Goal: Task Accomplishment & Management: Use online tool/utility

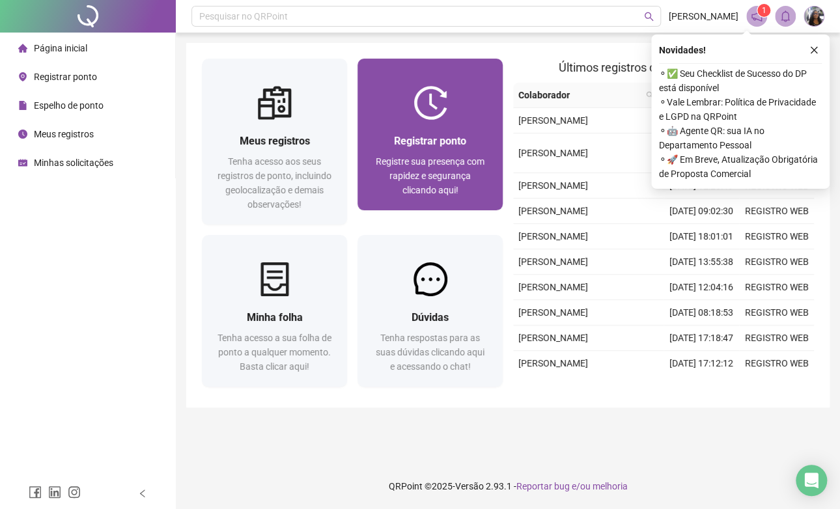
click at [442, 139] on span "Registrar ponto" at bounding box center [430, 141] width 72 height 12
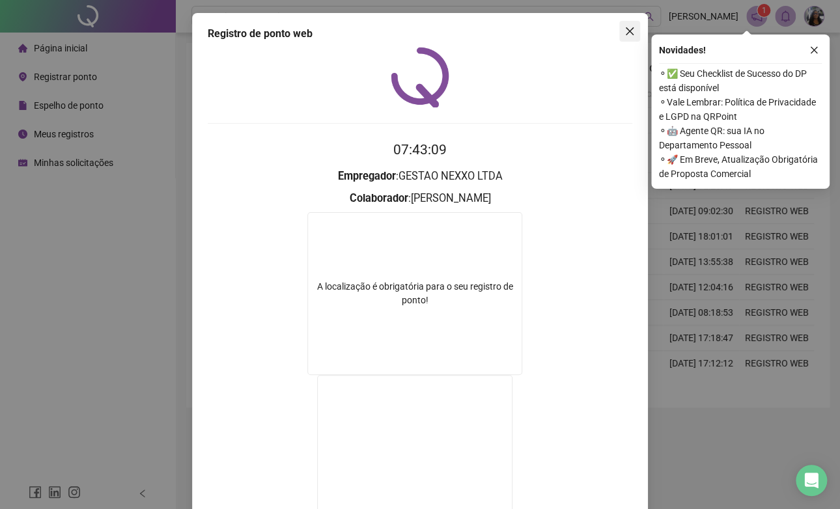
click at [625, 35] on icon "close" at bounding box center [630, 31] width 10 height 10
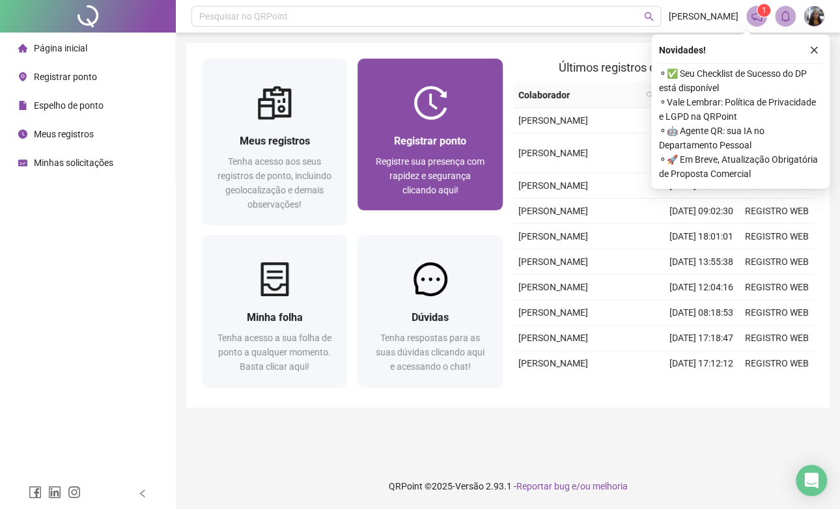
click at [459, 150] on div "Registrar ponto Registre sua presença com rapidez e segurança clicando aqui!" at bounding box center [430, 165] width 114 height 64
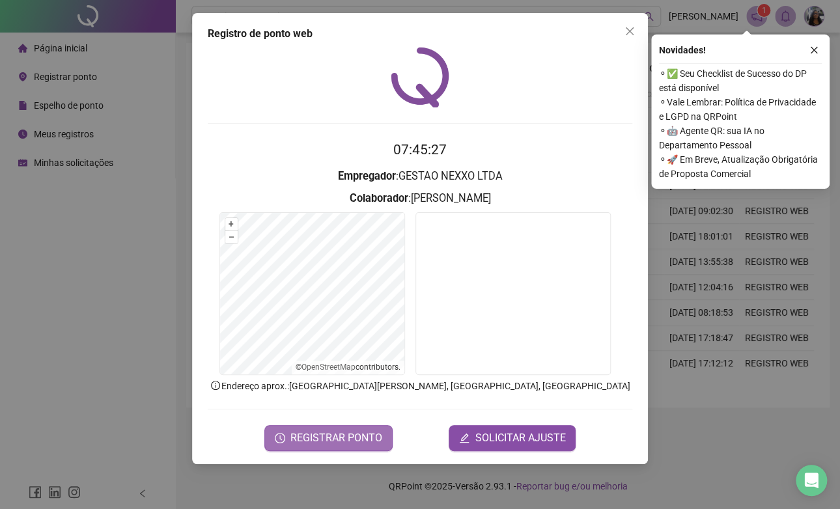
click at [354, 431] on span "REGISTRAR PONTO" at bounding box center [336, 439] width 92 height 16
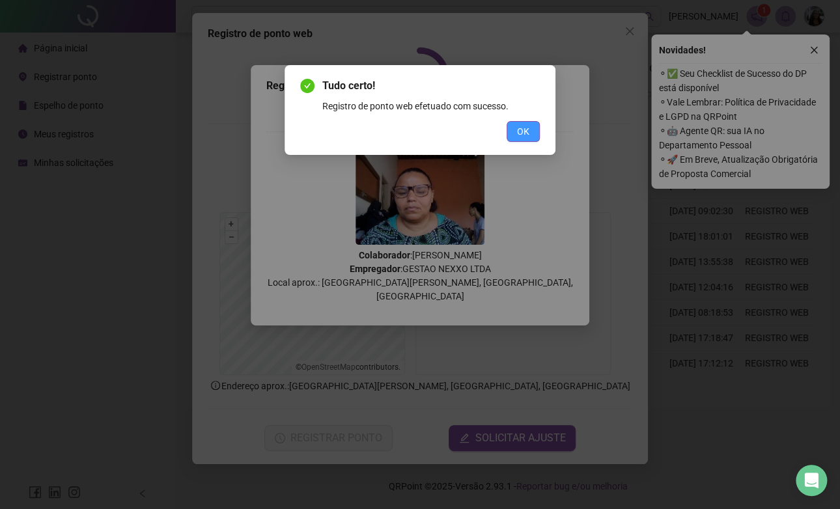
click at [527, 130] on span "OK" at bounding box center [523, 131] width 12 height 14
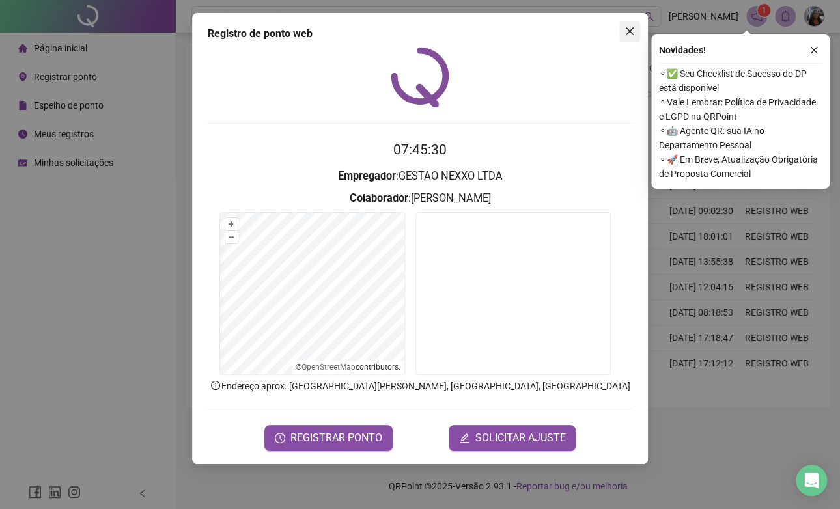
click at [628, 25] on button "Close" at bounding box center [629, 31] width 21 height 21
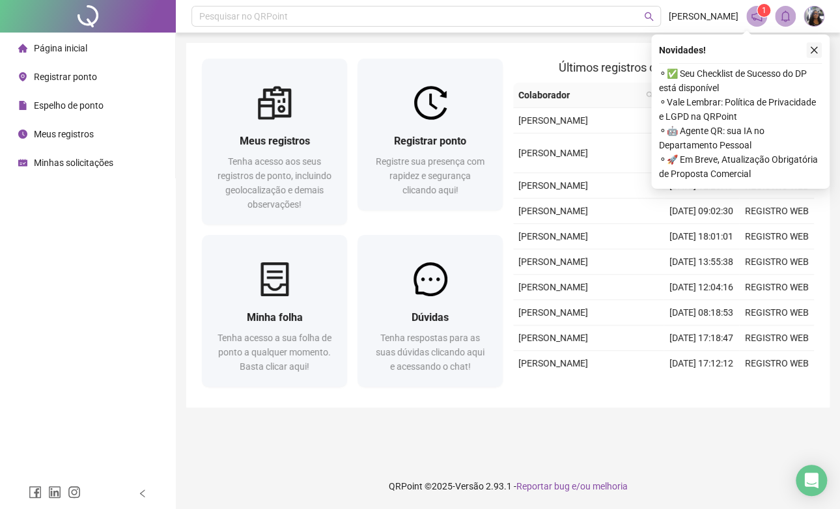
click at [817, 49] on icon "close" at bounding box center [814, 50] width 9 height 9
